Goal: Information Seeking & Learning: Learn about a topic

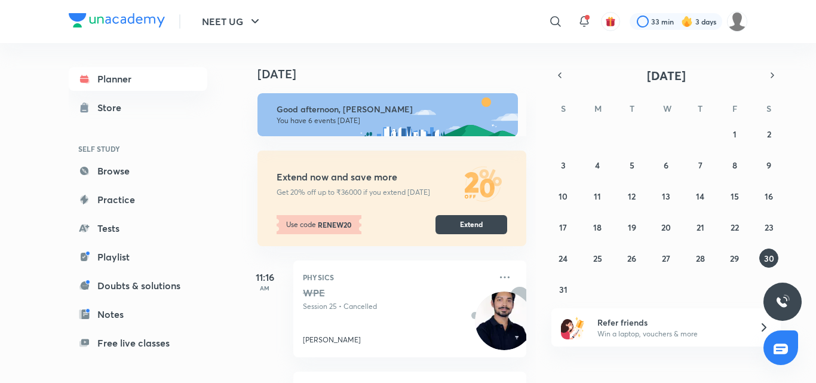
click at [146, 167] on div "Planner Store SELF STUDY Browse Practice Tests Playlist Doubts & solutions Note…" at bounding box center [138, 257] width 139 height 380
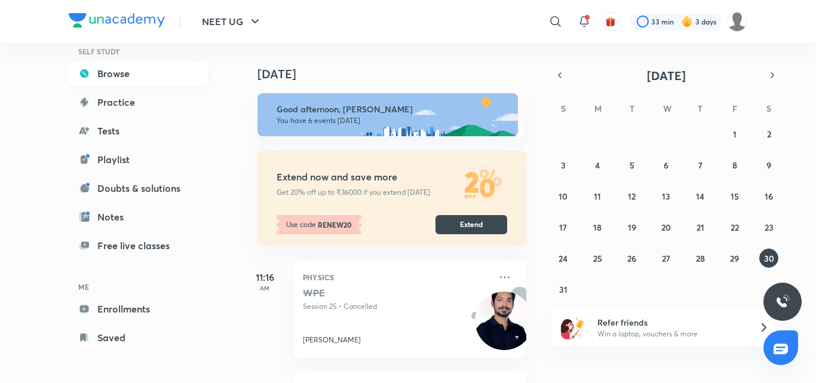
click at [96, 76] on link "Browse" at bounding box center [138, 74] width 139 height 24
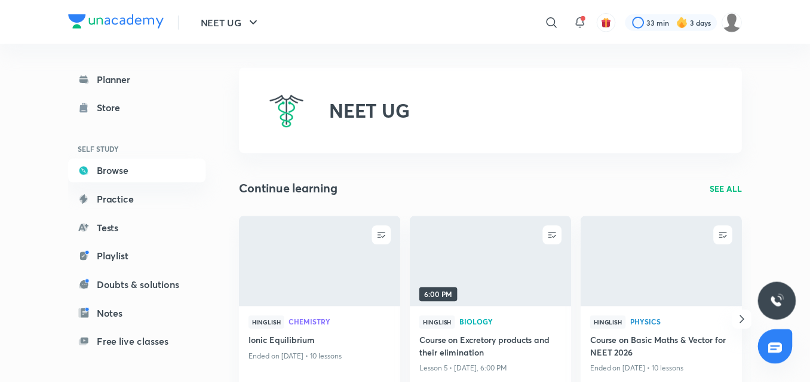
scroll to position [698, 0]
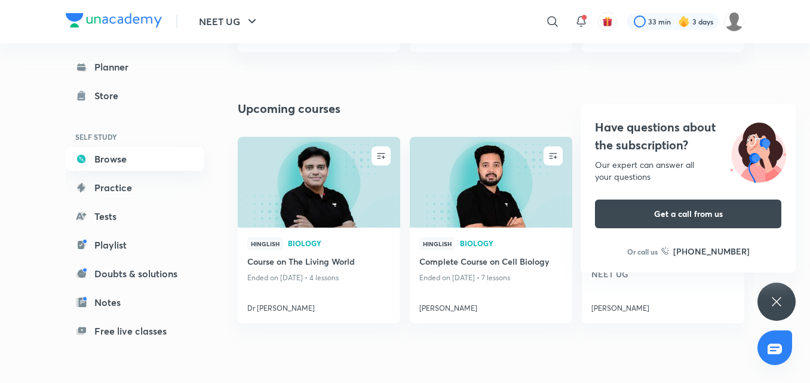
click at [122, 162] on link "Browse" at bounding box center [135, 159] width 139 height 24
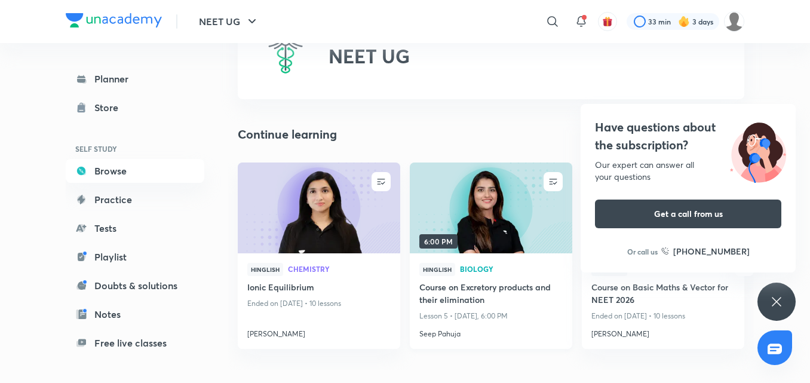
scroll to position [0, 0]
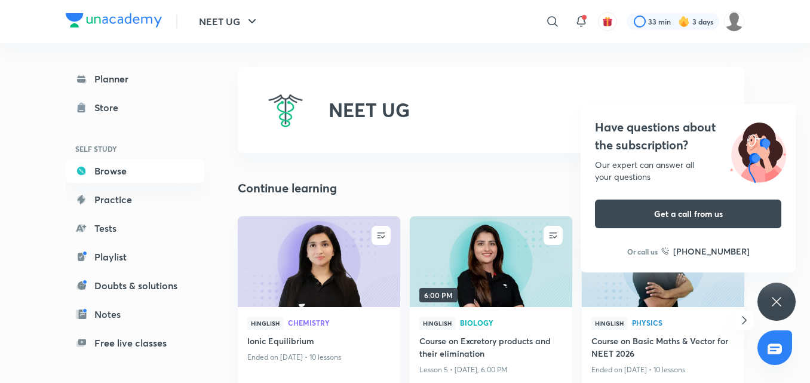
click at [662, 291] on img at bounding box center [663, 261] width 166 height 93
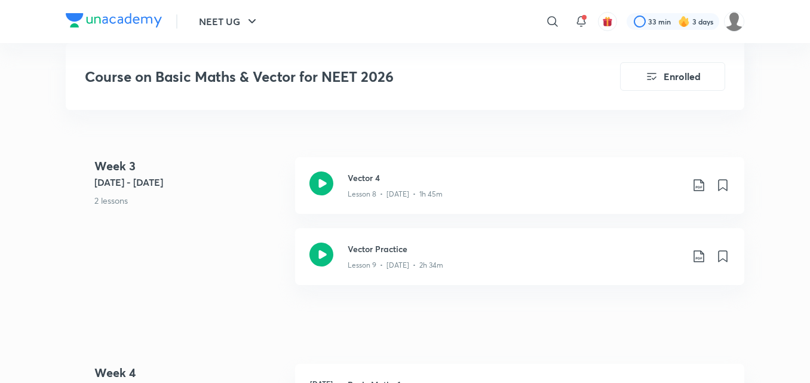
scroll to position [1308, 0]
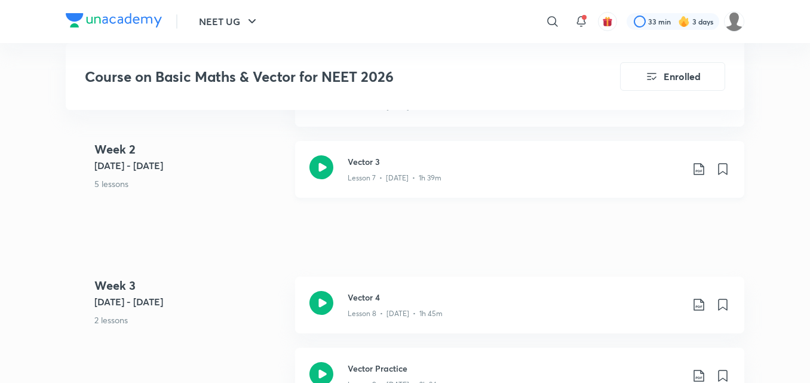
click at [314, 171] on icon at bounding box center [322, 167] width 24 height 24
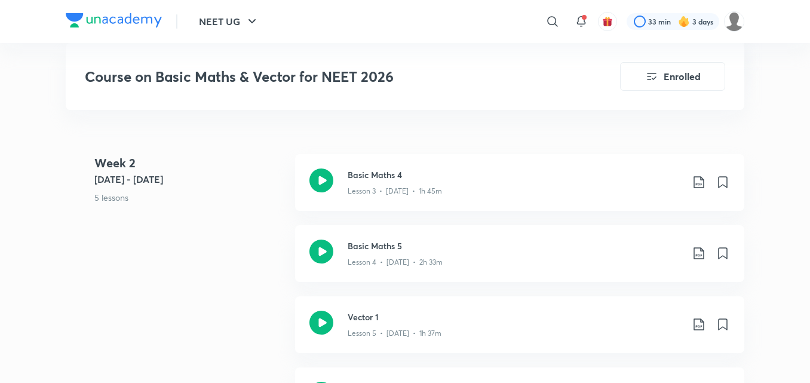
scroll to position [1009, 0]
